Goal: Check status

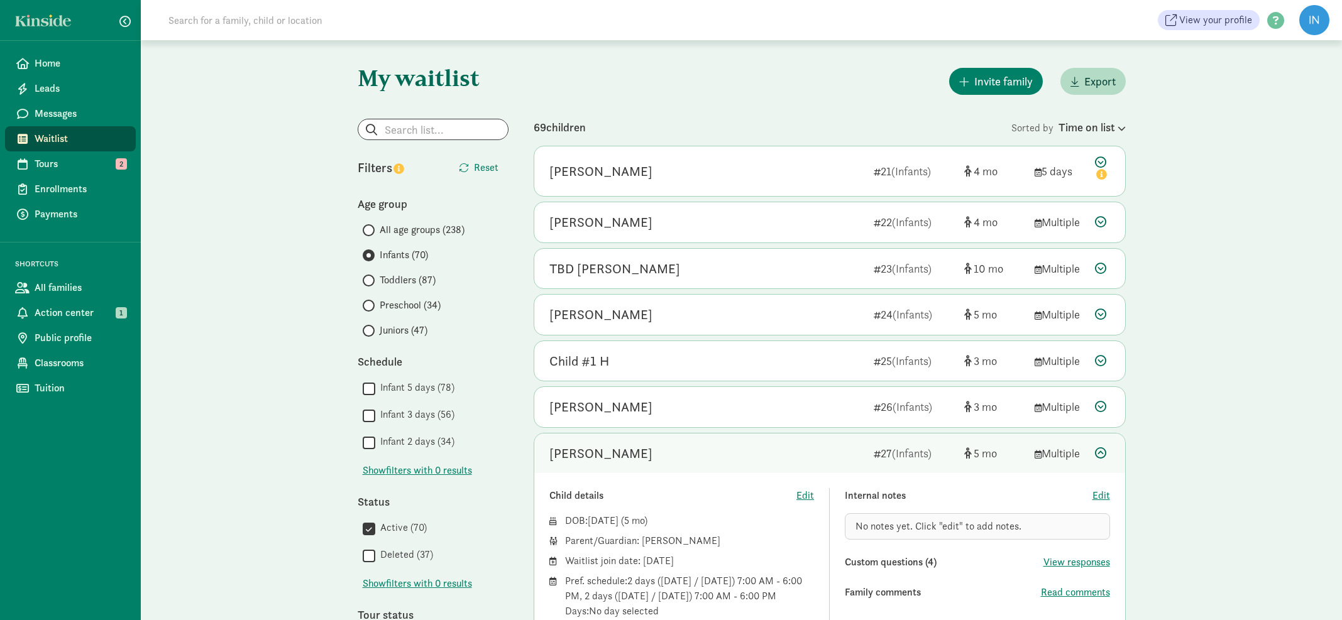
scroll to position [322, 0]
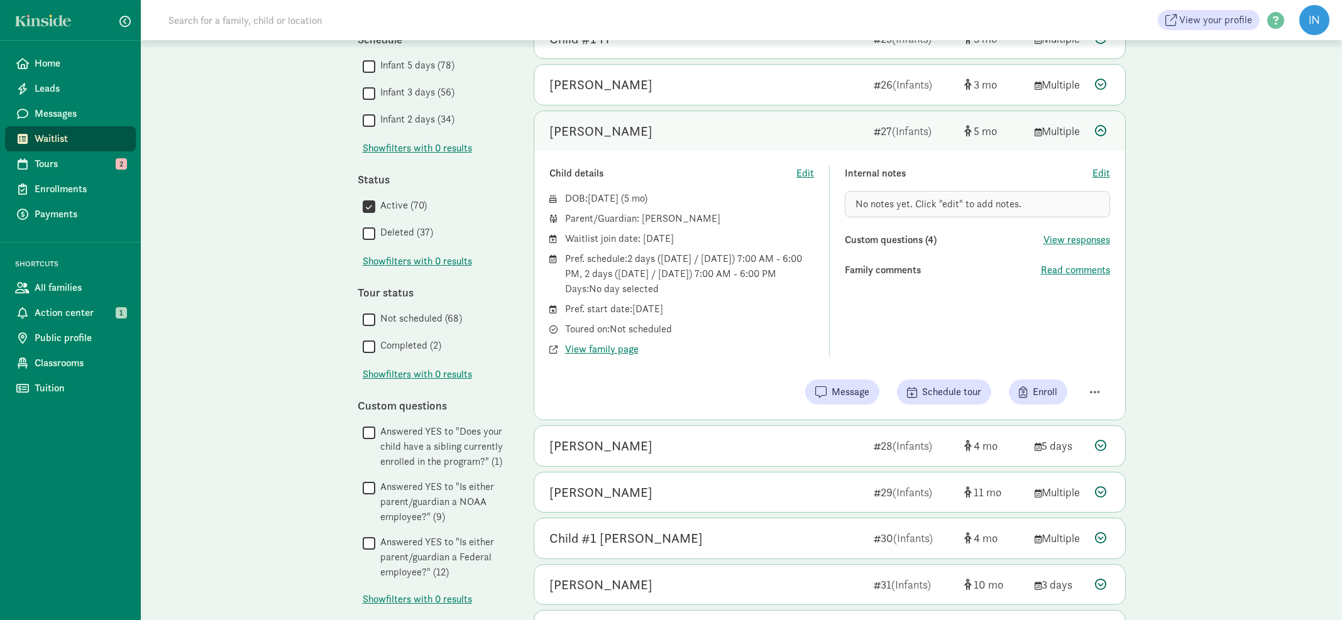
click at [1100, 126] on icon at bounding box center [1100, 130] width 11 height 11
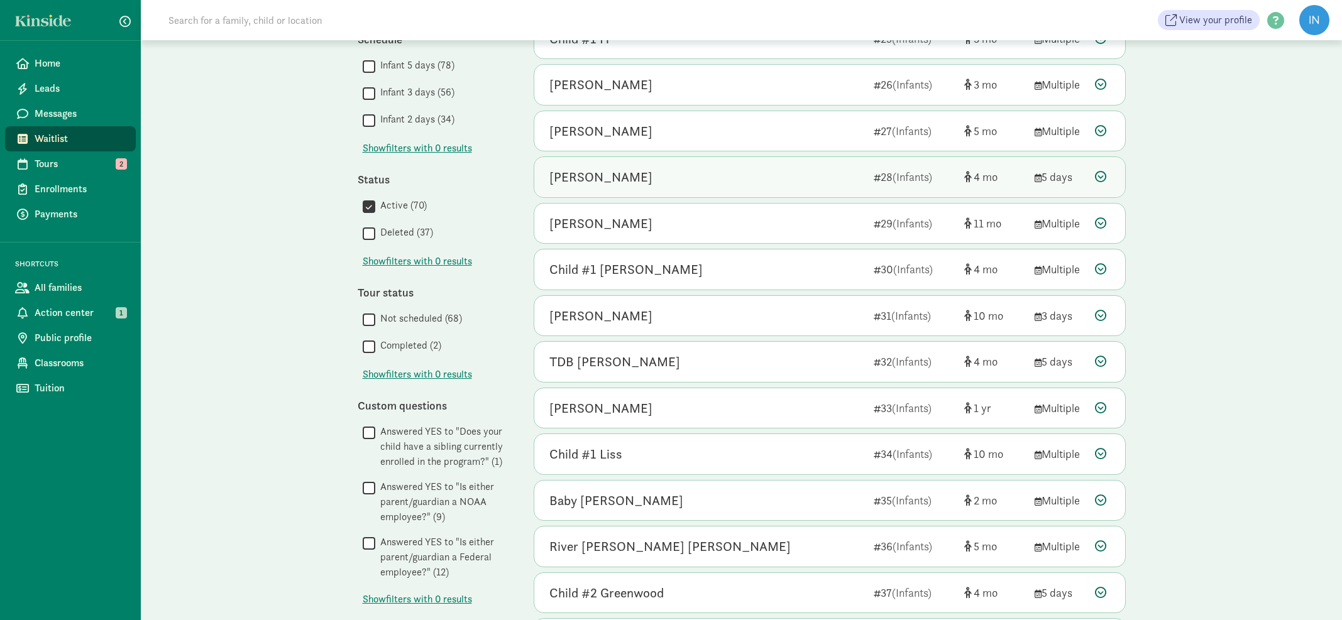
click at [1098, 175] on icon at bounding box center [1100, 176] width 11 height 11
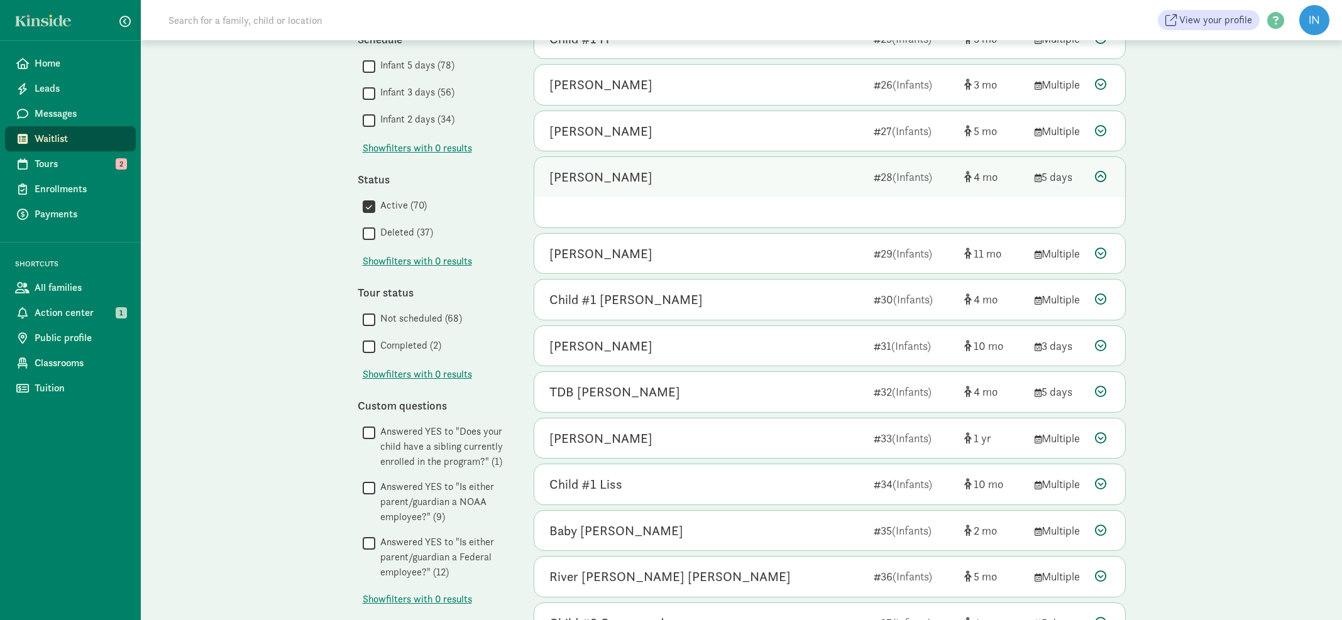
scroll to position [324, 0]
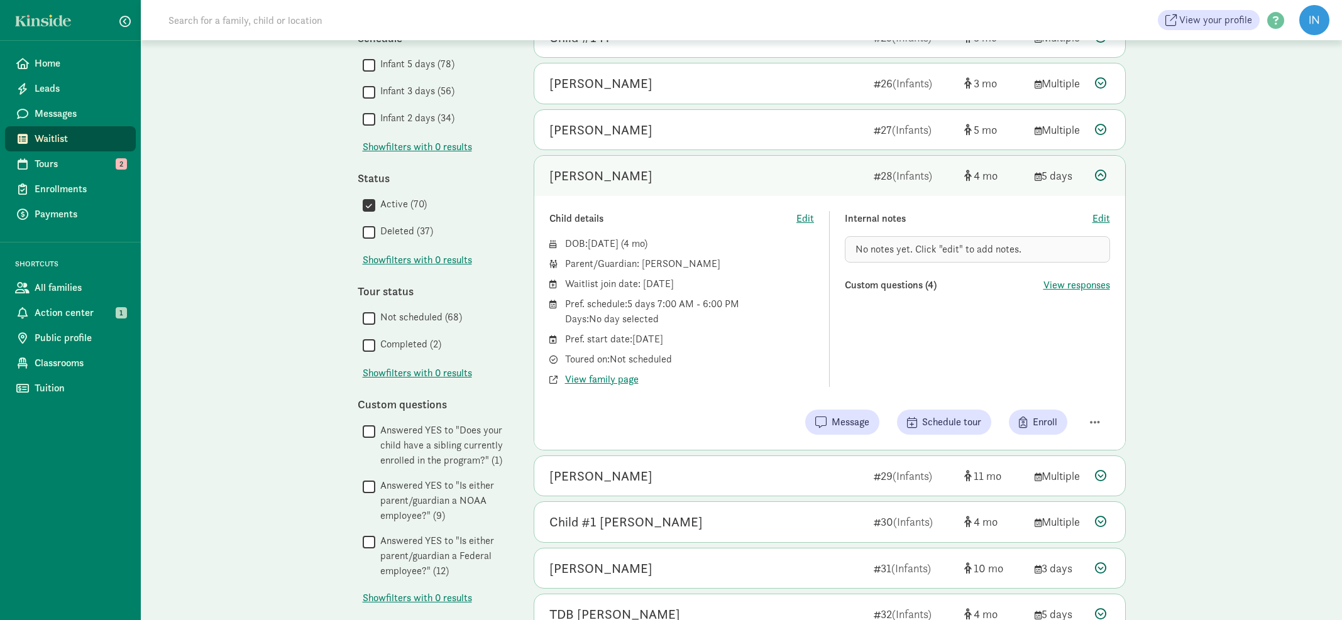
click at [1098, 175] on icon at bounding box center [1100, 175] width 11 height 11
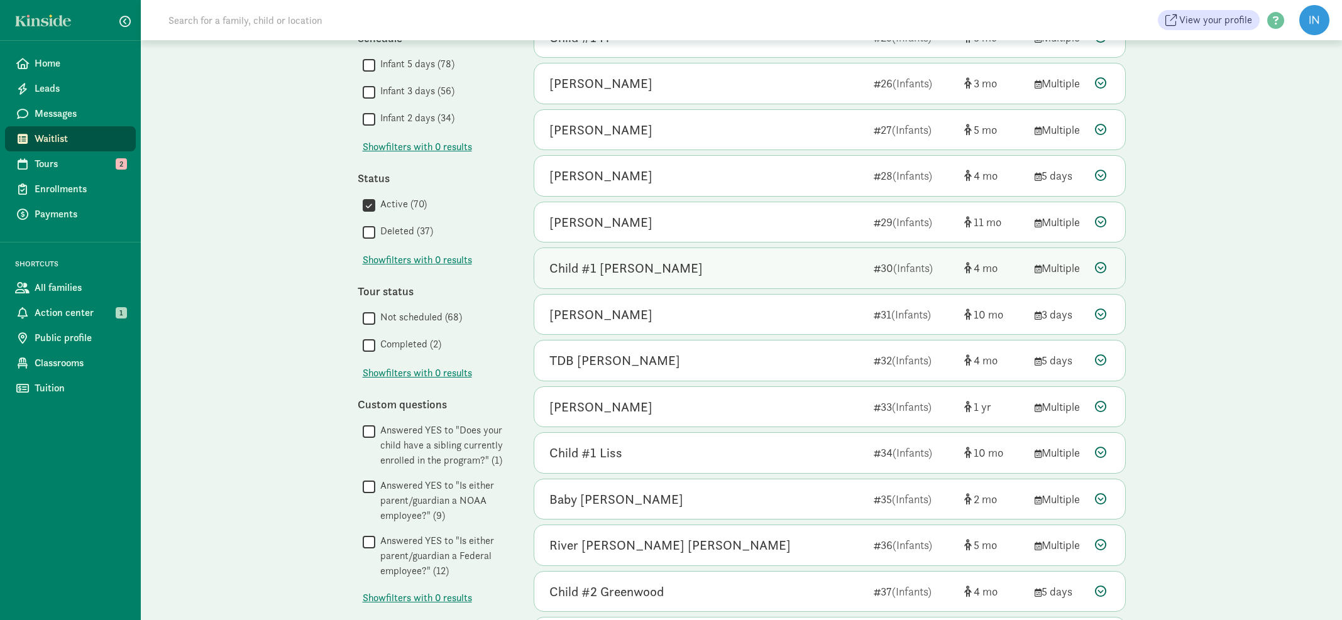
click at [1101, 263] on icon at bounding box center [1100, 267] width 11 height 11
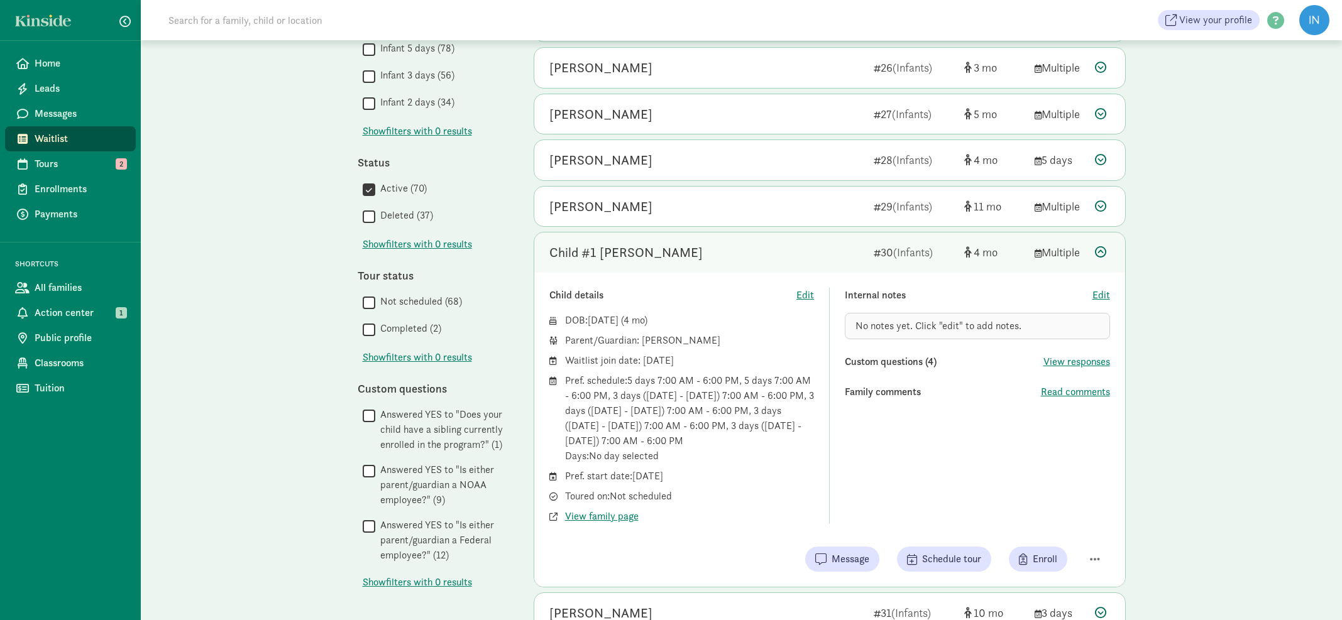
scroll to position [339, 0]
click at [1075, 385] on span "Read comments" at bounding box center [1075, 392] width 69 height 15
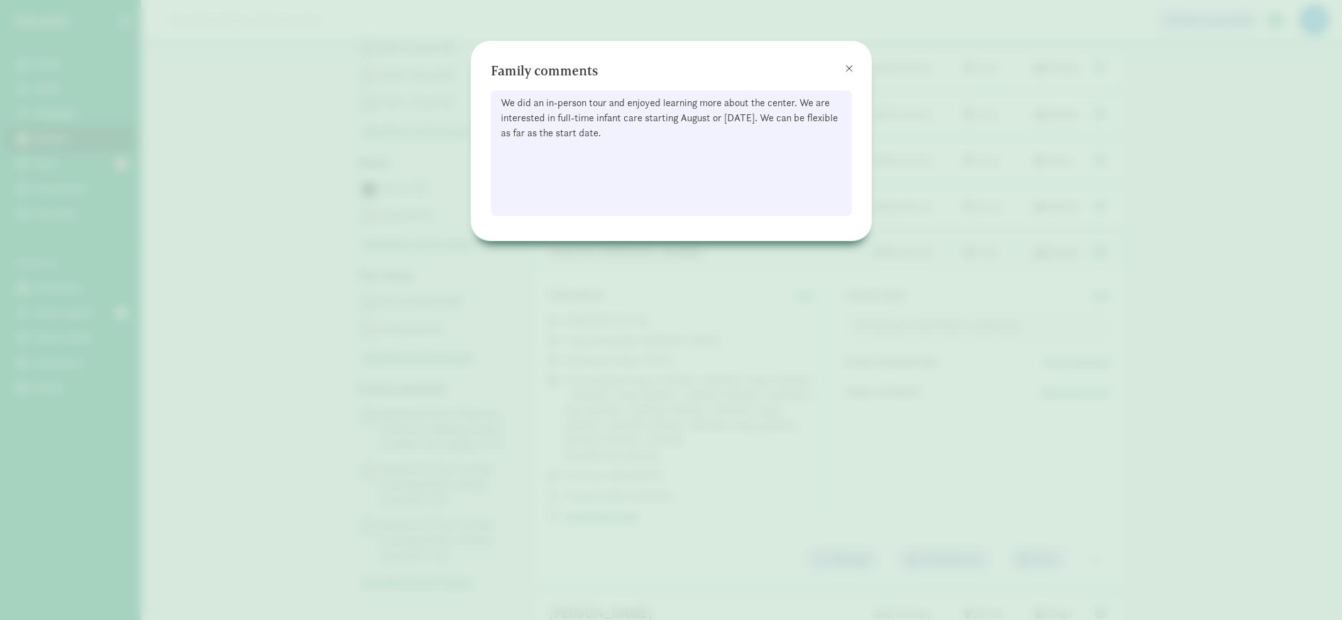
click at [847, 70] on span at bounding box center [849, 68] width 8 height 10
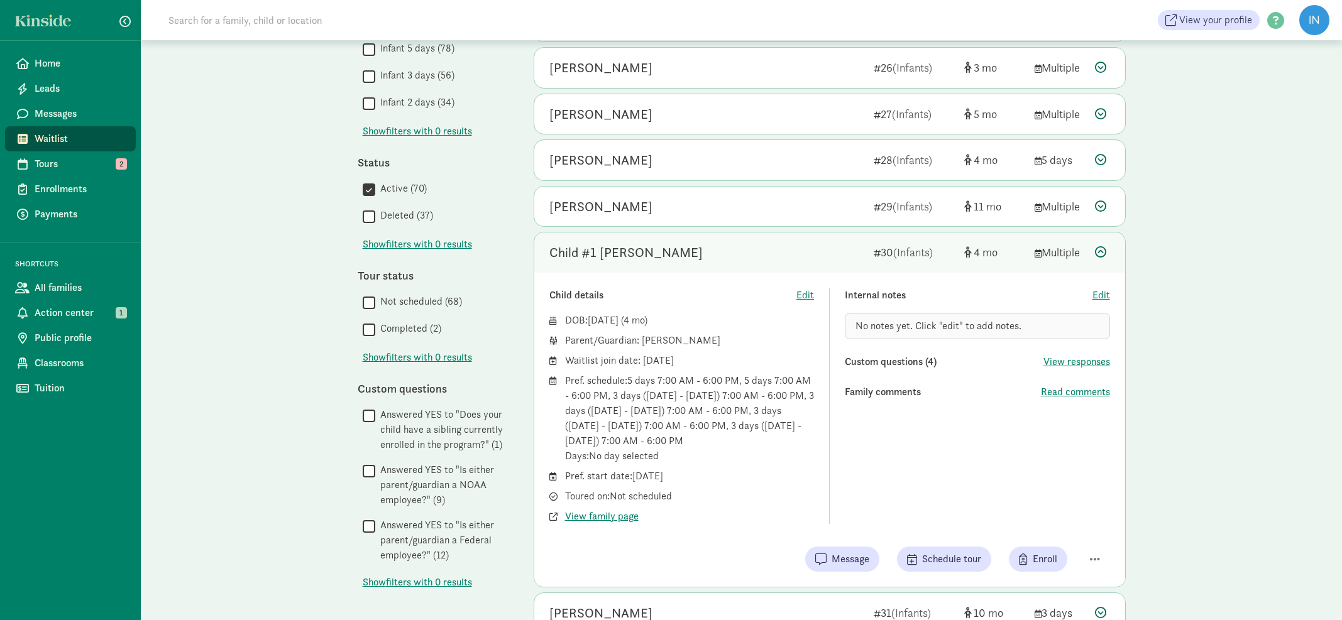
click at [1101, 250] on icon at bounding box center [1100, 251] width 11 height 11
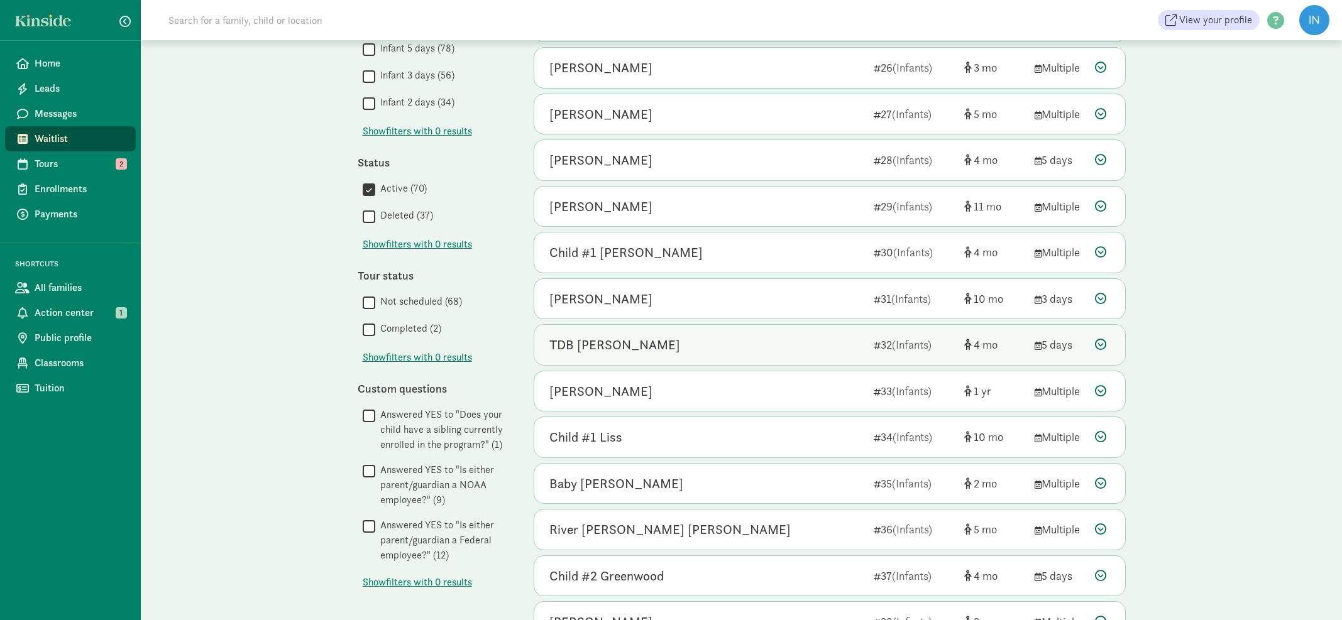
click at [1101, 344] on icon at bounding box center [1100, 344] width 11 height 11
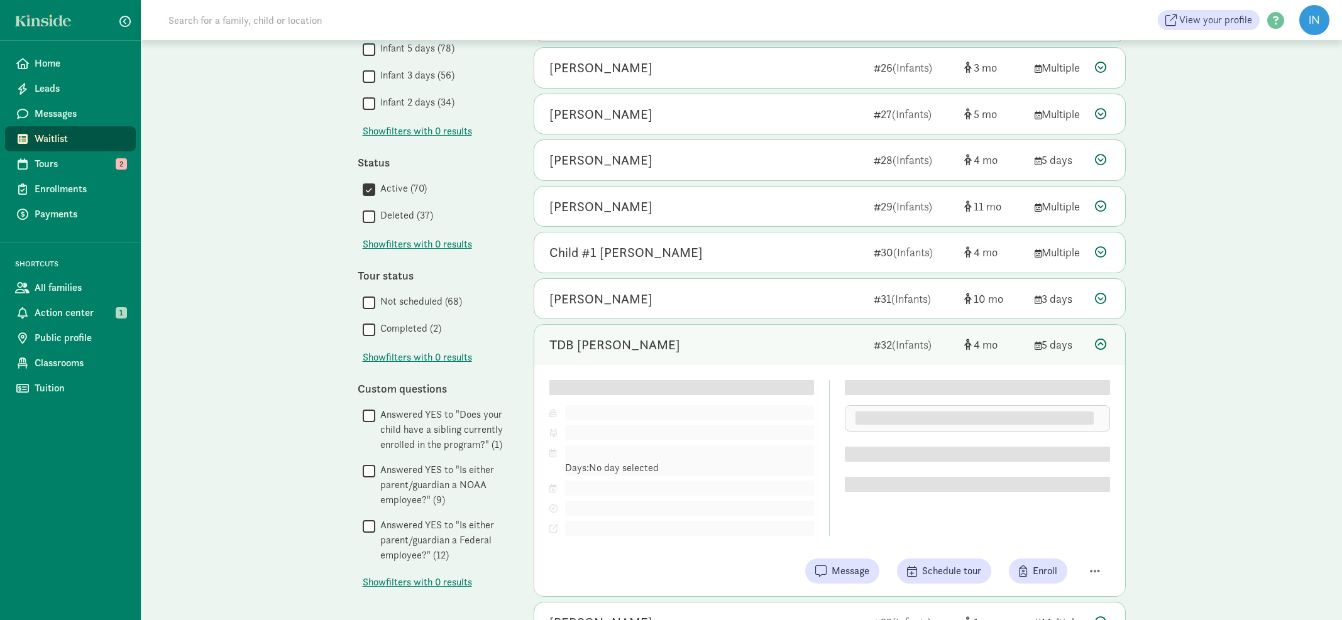
scroll to position [340, 0]
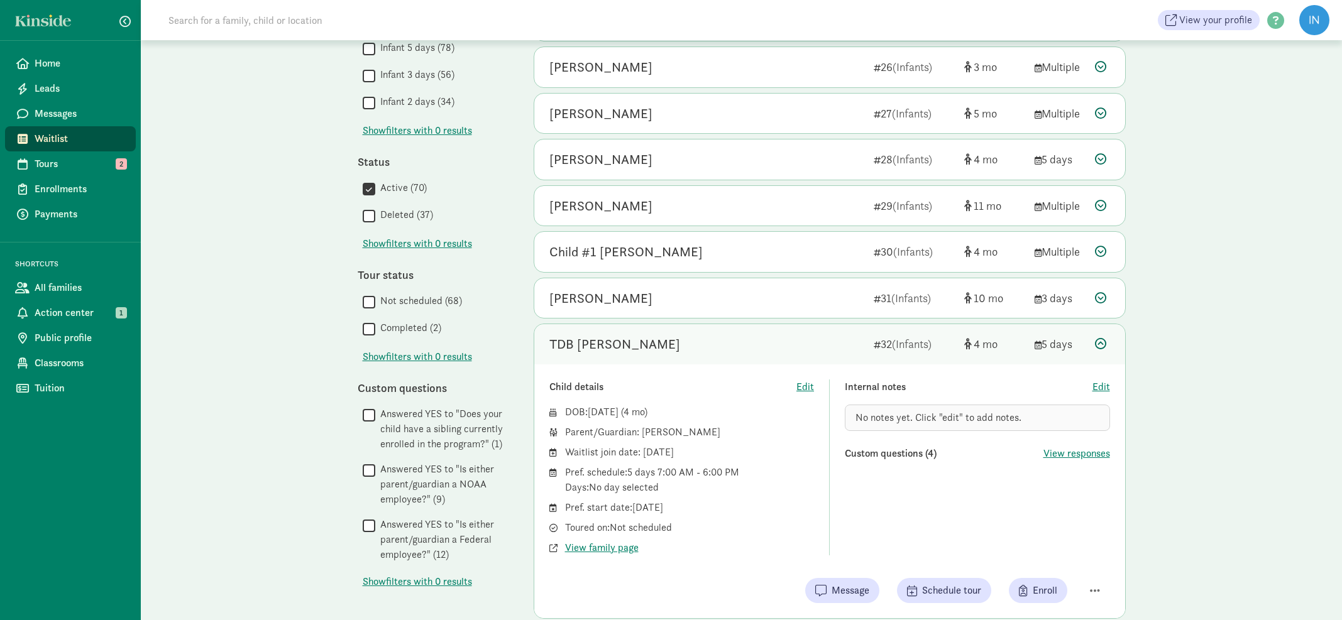
click at [1101, 344] on icon at bounding box center [1100, 343] width 11 height 11
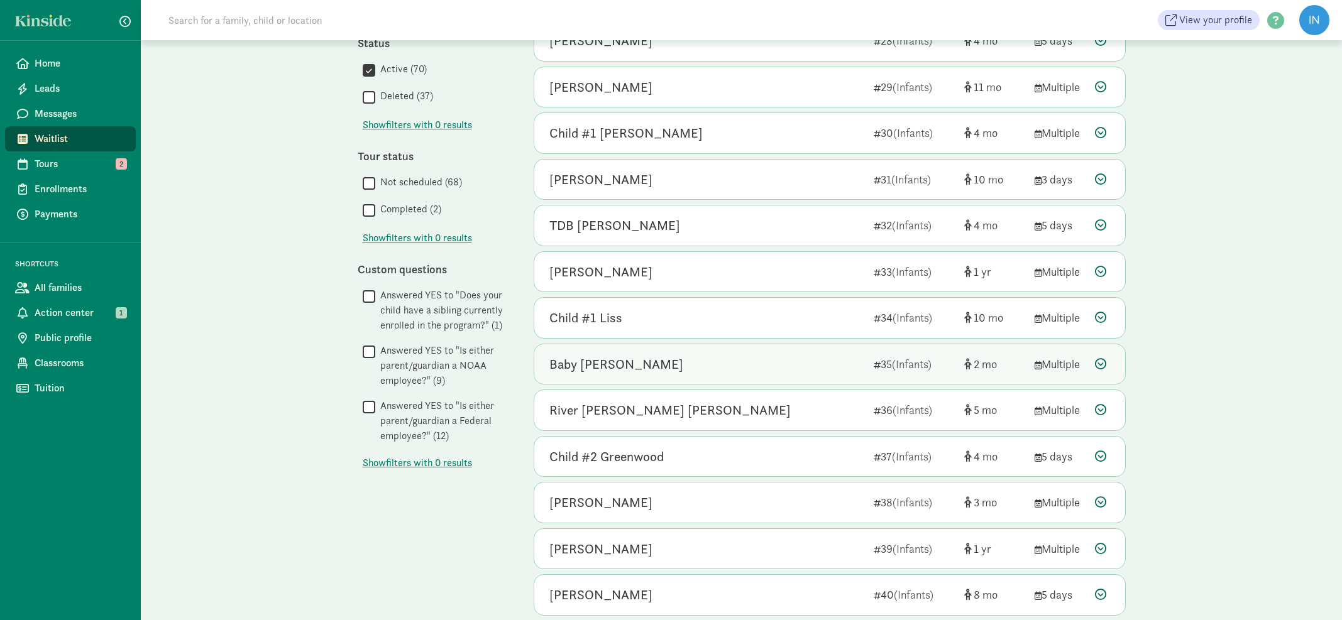
scroll to position [463, 0]
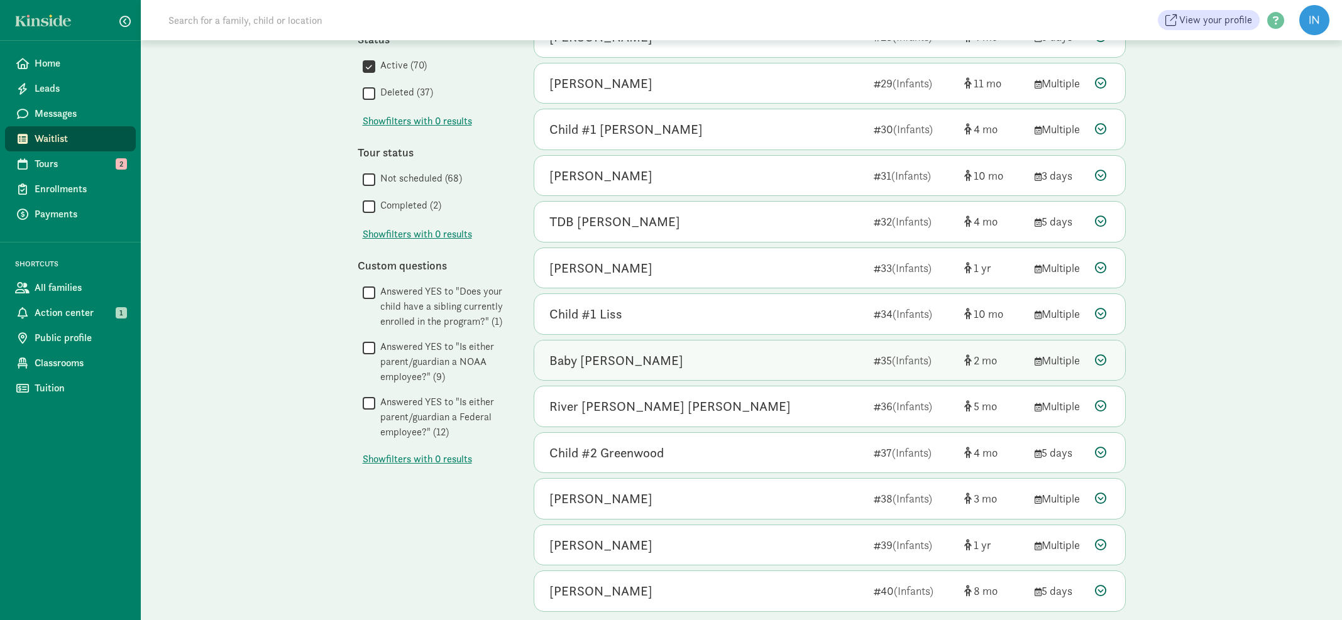
click at [1100, 355] on icon at bounding box center [1100, 360] width 11 height 11
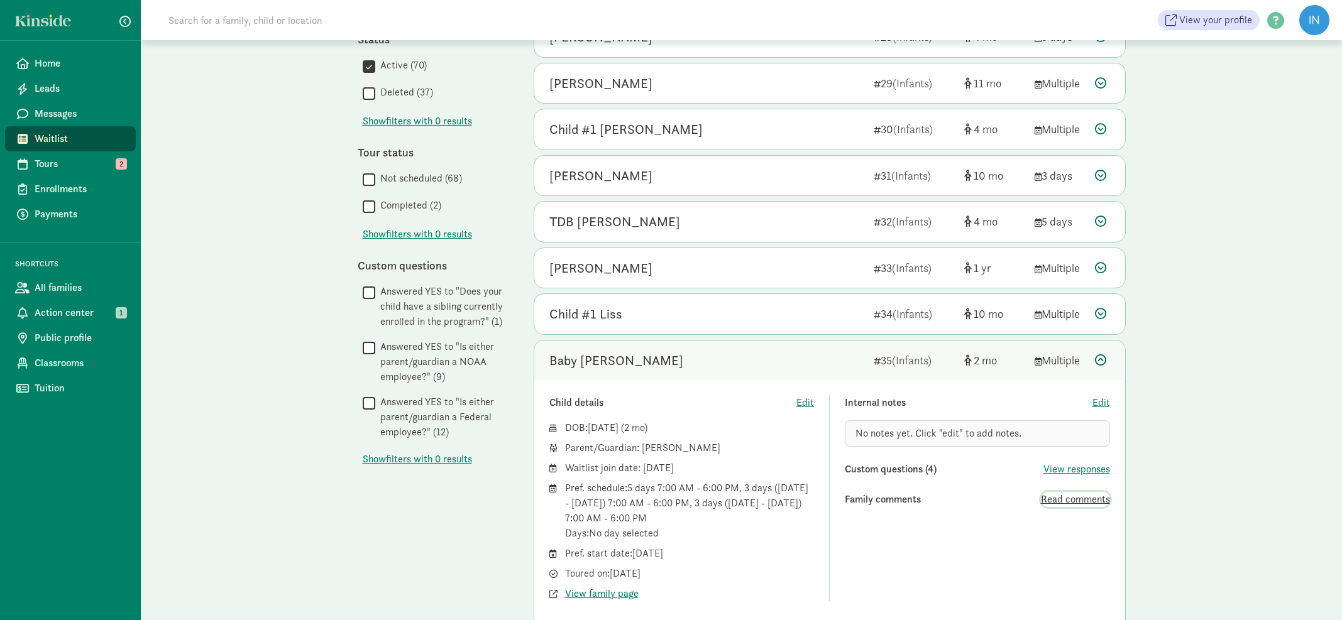
click at [1074, 497] on span "Read comments" at bounding box center [1075, 499] width 69 height 15
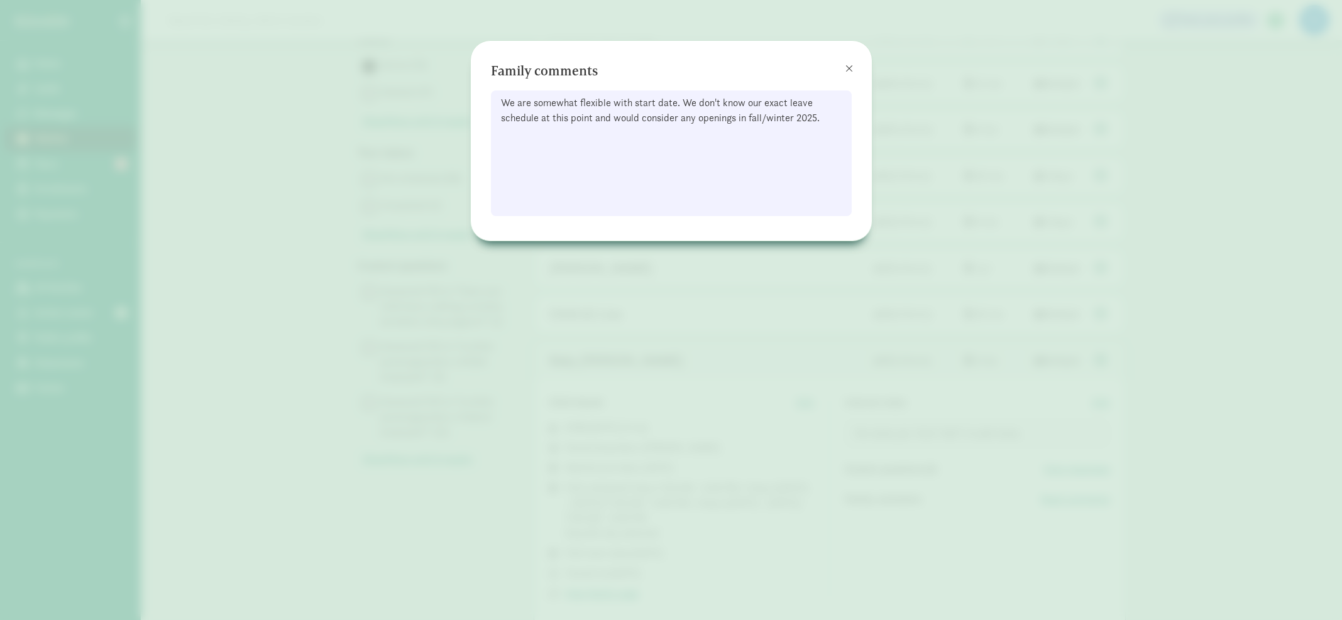
click at [848, 68] on span at bounding box center [849, 68] width 8 height 10
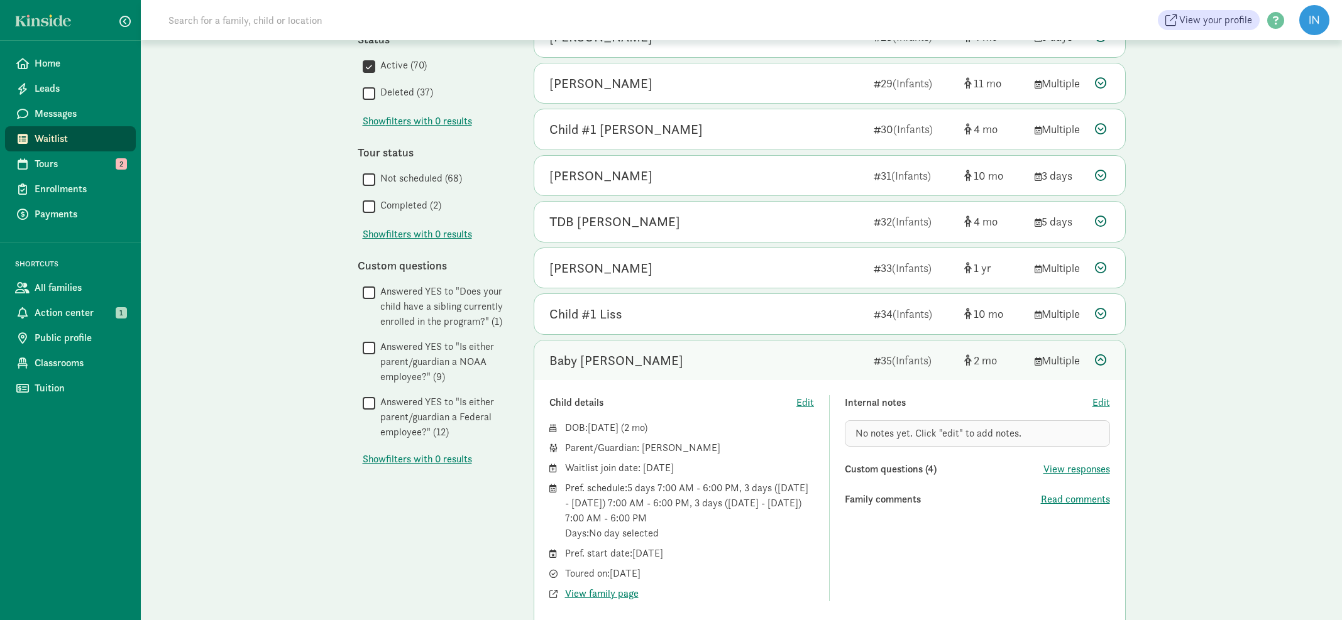
click at [1102, 355] on icon at bounding box center [1100, 360] width 11 height 11
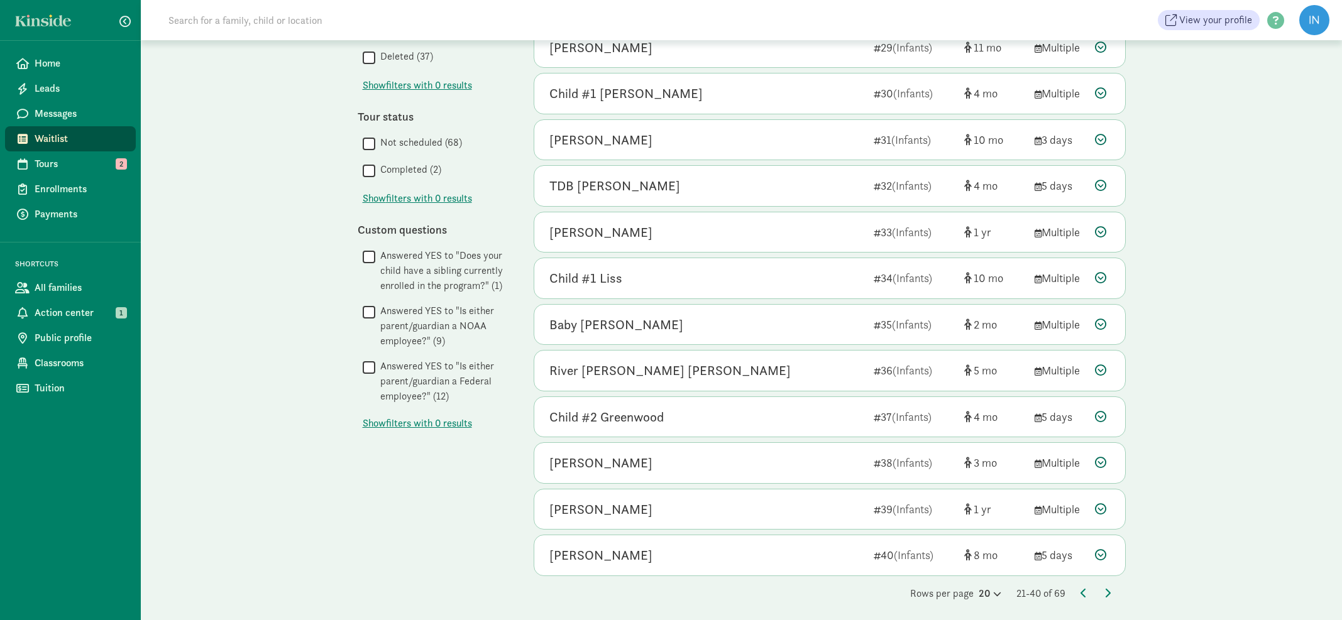
scroll to position [498, 0]
click at [1101, 366] on icon at bounding box center [1100, 370] width 11 height 11
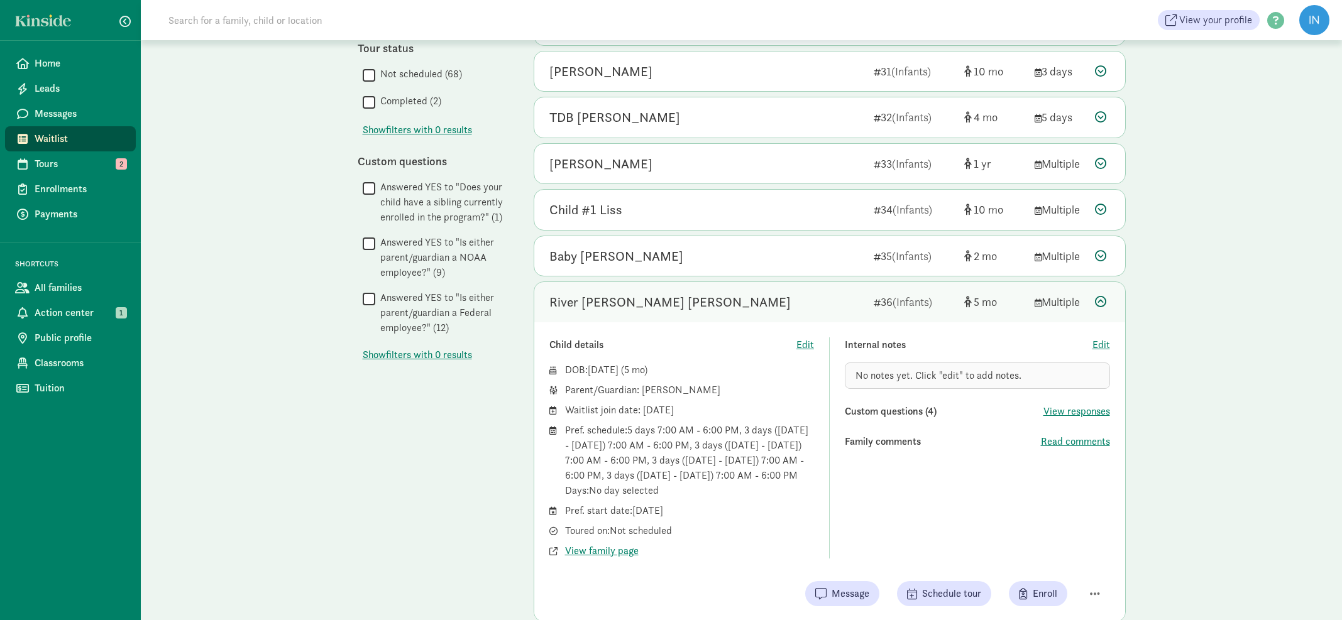
scroll to position [568, 0]
click at [1091, 434] on span "Read comments" at bounding box center [1075, 441] width 69 height 15
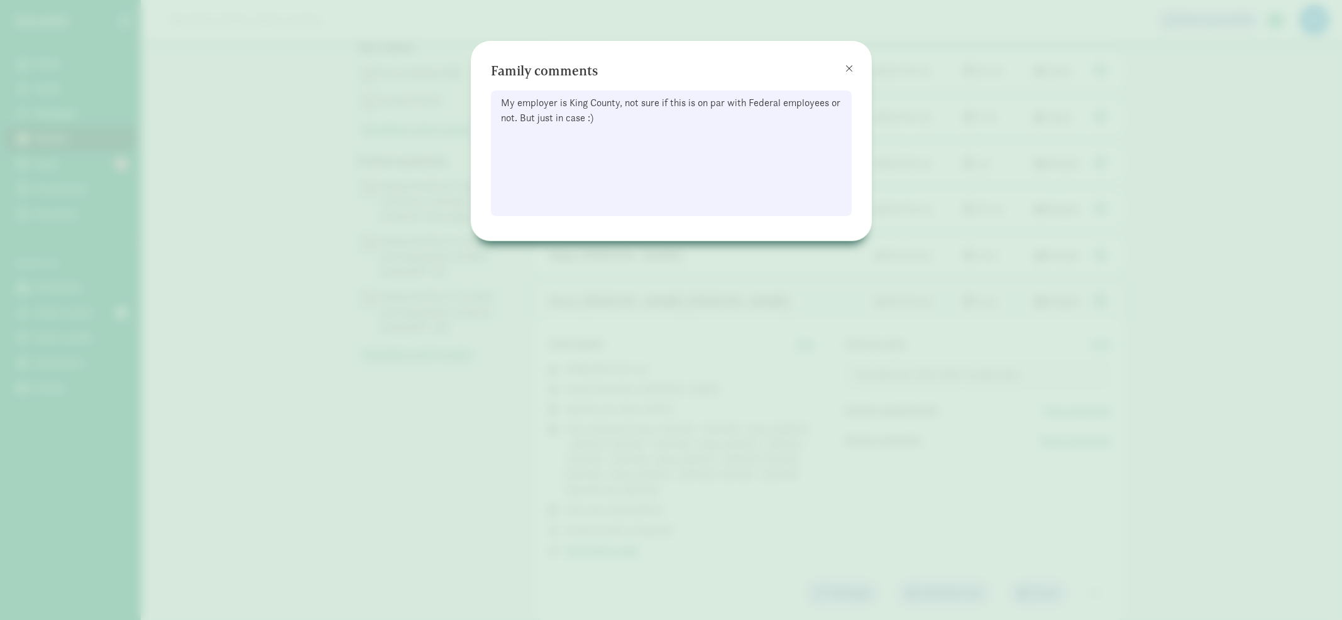
click at [849, 67] on span at bounding box center [849, 68] width 8 height 10
